Goal: Task Accomplishment & Management: Manage account settings

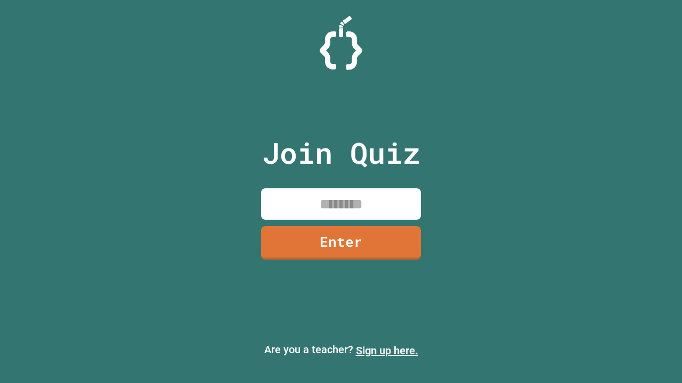
click at [387, 351] on link "Sign up here." at bounding box center [387, 350] width 62 height 13
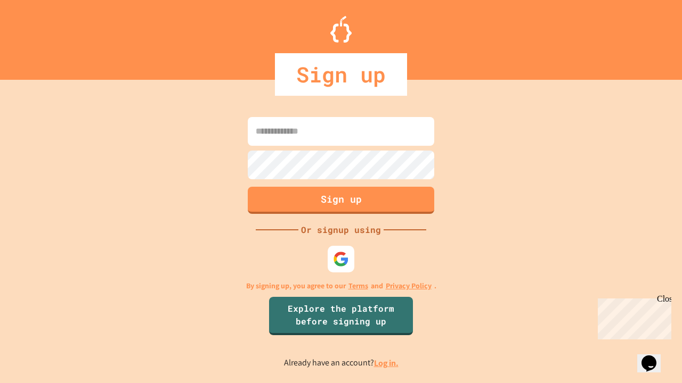
click at [387, 363] on link "Log in." at bounding box center [386, 363] width 24 height 11
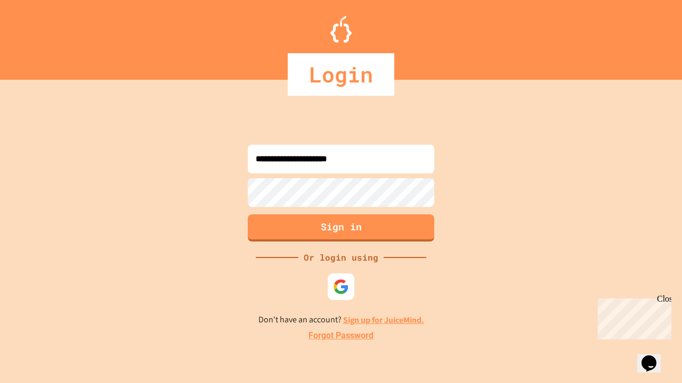
type input "**********"
